Goal: Book appointment/travel/reservation

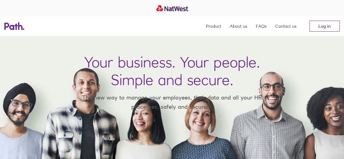
click at [324, 27] on link "Log in" at bounding box center [325, 26] width 30 height 11
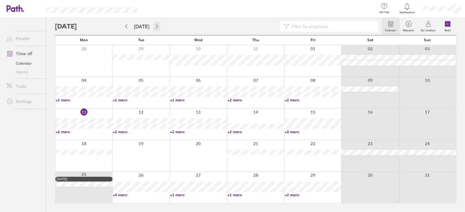
click at [155, 25] on icon "button" at bounding box center [157, 26] width 4 height 4
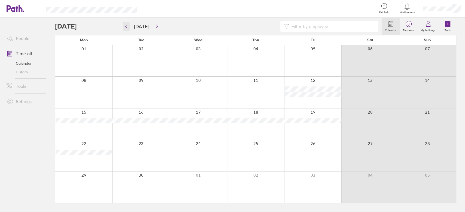
click at [123, 24] on button "button" at bounding box center [126, 26] width 7 height 9
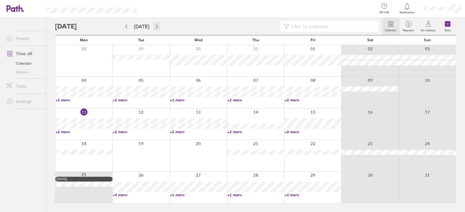
click at [155, 26] on icon "button" at bounding box center [157, 26] width 4 height 4
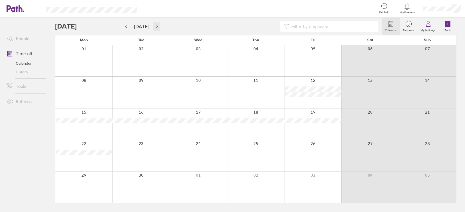
click at [155, 26] on icon "button" at bounding box center [157, 26] width 4 height 4
click at [155, 25] on icon "button" at bounding box center [157, 26] width 4 height 4
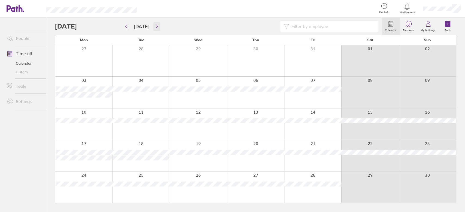
click at [155, 25] on icon "button" at bounding box center [157, 26] width 4 height 4
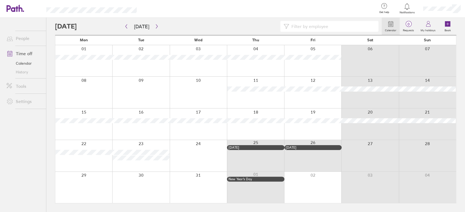
click at [78, 96] on div at bounding box center [83, 92] width 57 height 31
